Goal: Download file/media

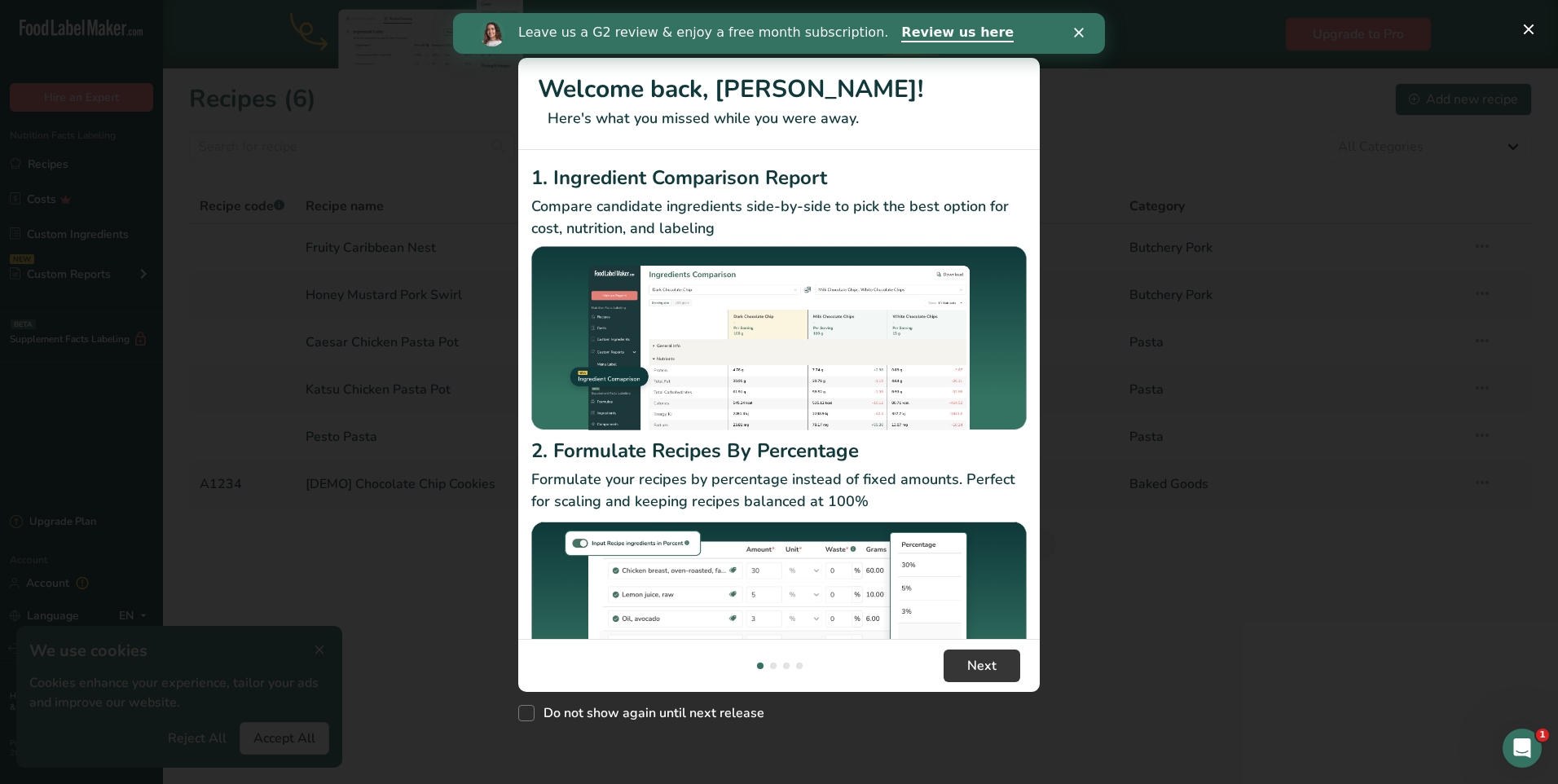
click at [1081, 35] on polygon "Close" at bounding box center [1079, 32] width 10 height 10
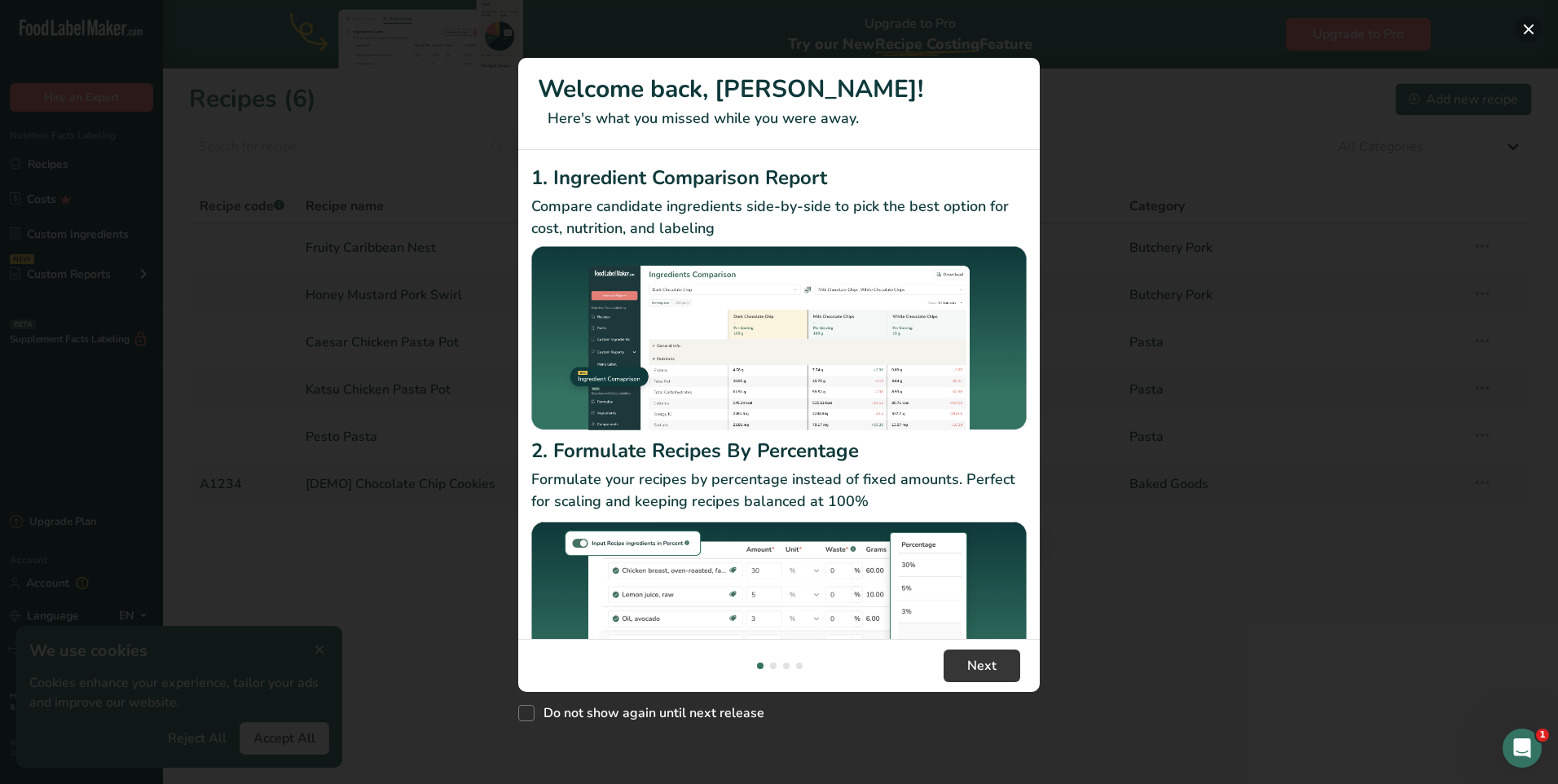
click at [1530, 23] on button "New Features" at bounding box center [1529, 29] width 26 height 26
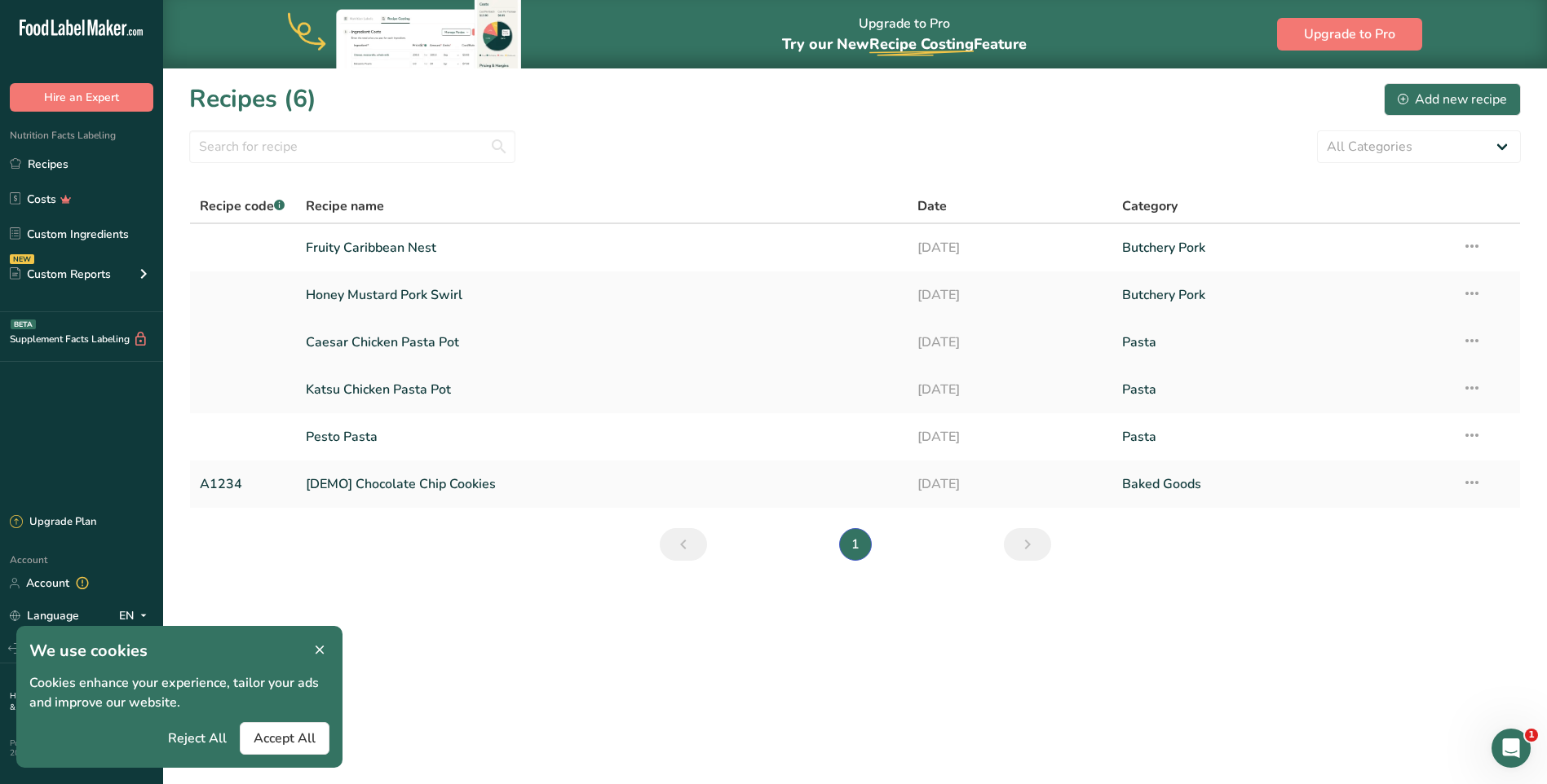
click at [404, 334] on link "Caesar Chicken Pasta Pot" at bounding box center [602, 342] width 593 height 35
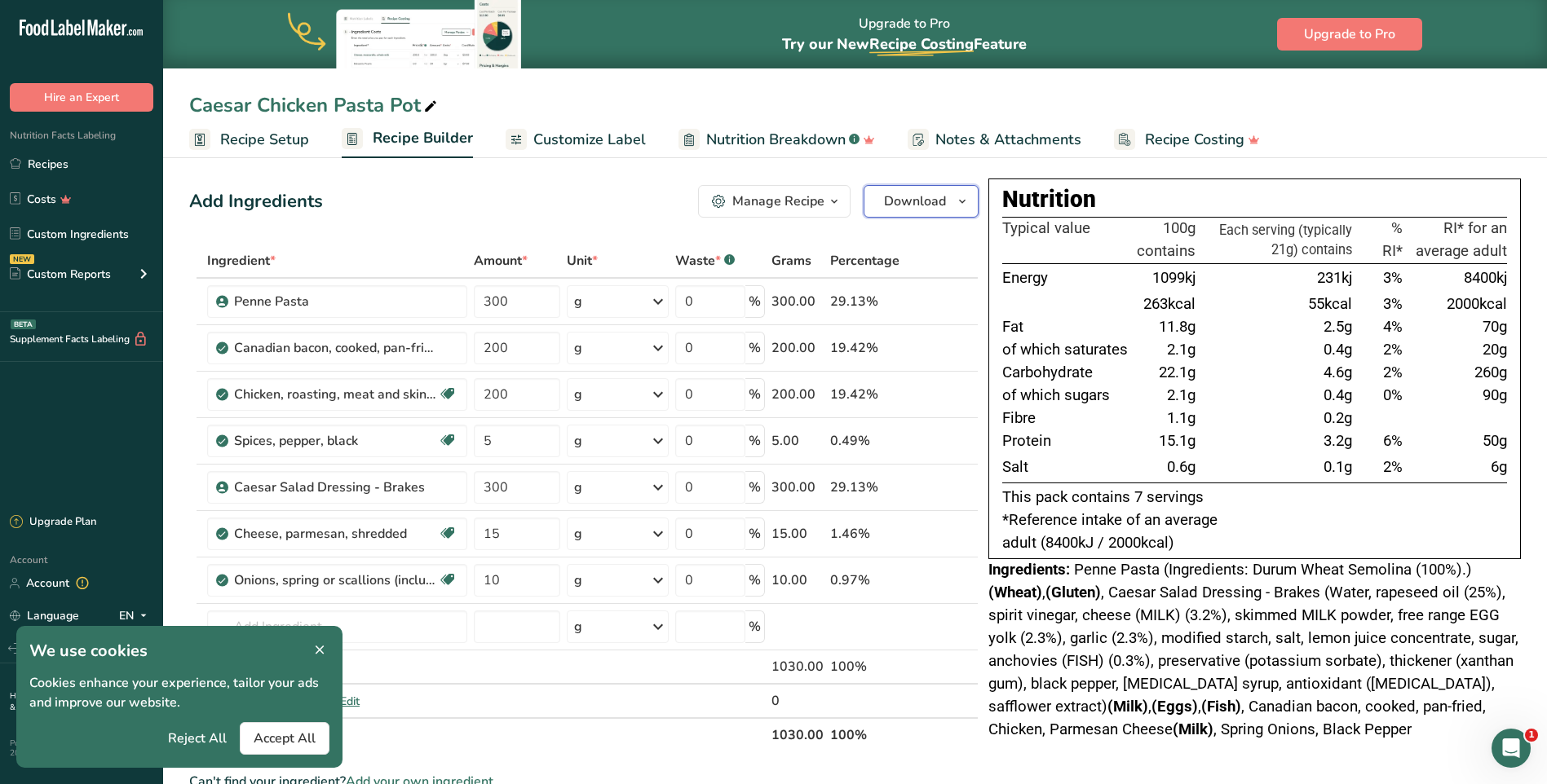
click at [905, 206] on span "Download" at bounding box center [915, 200] width 62 height 19
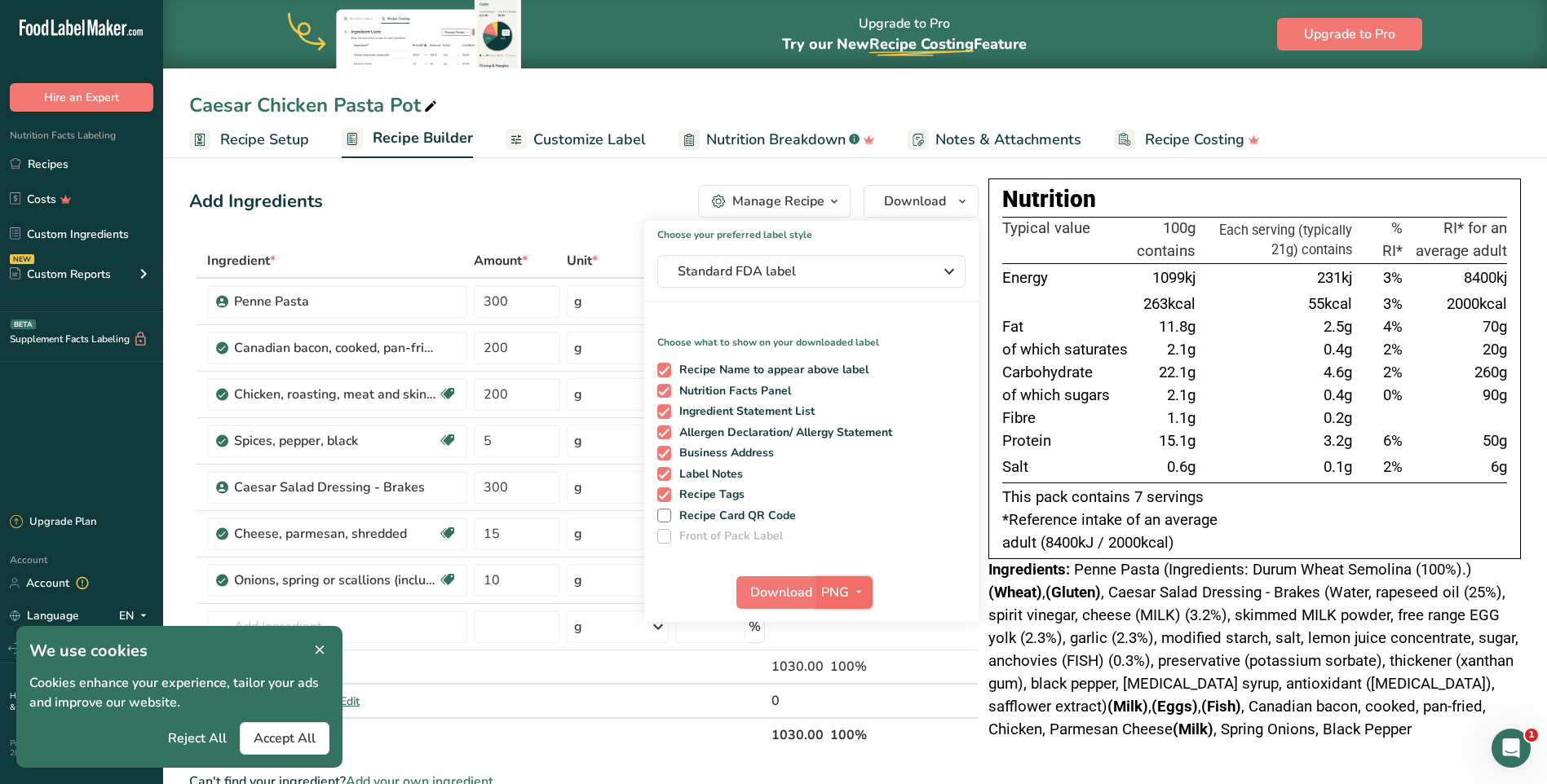
click at [854, 588] on icon "button" at bounding box center [858, 592] width 13 height 20
click at [844, 707] on link "PDF" at bounding box center [845, 707] width 52 height 27
click at [774, 594] on span "Download" at bounding box center [783, 592] width 62 height 19
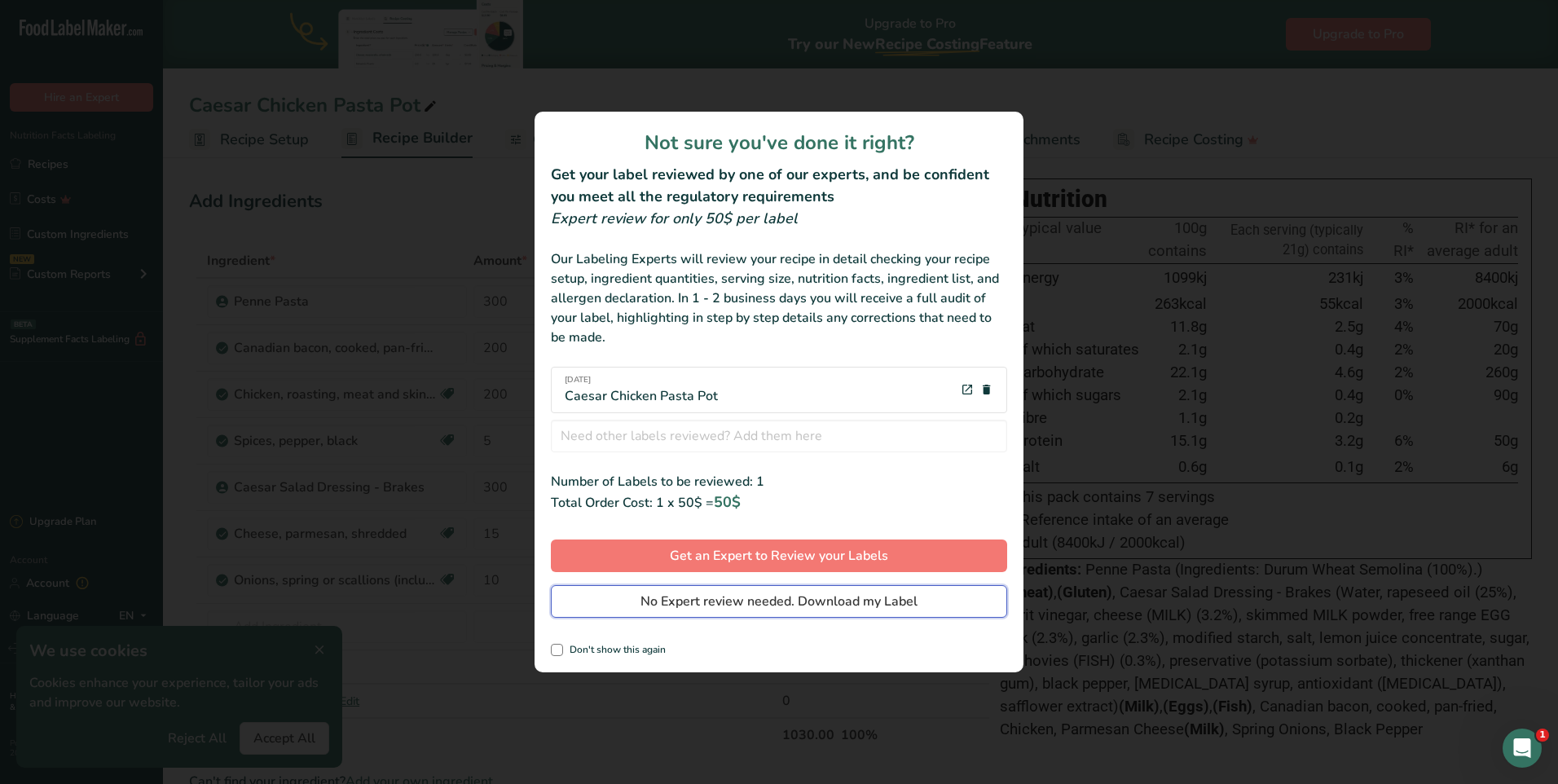
click at [836, 605] on span "No Expert review needed. Download my Label" at bounding box center [779, 601] width 277 height 19
